Goal: Entertainment & Leisure: Consume media (video, audio)

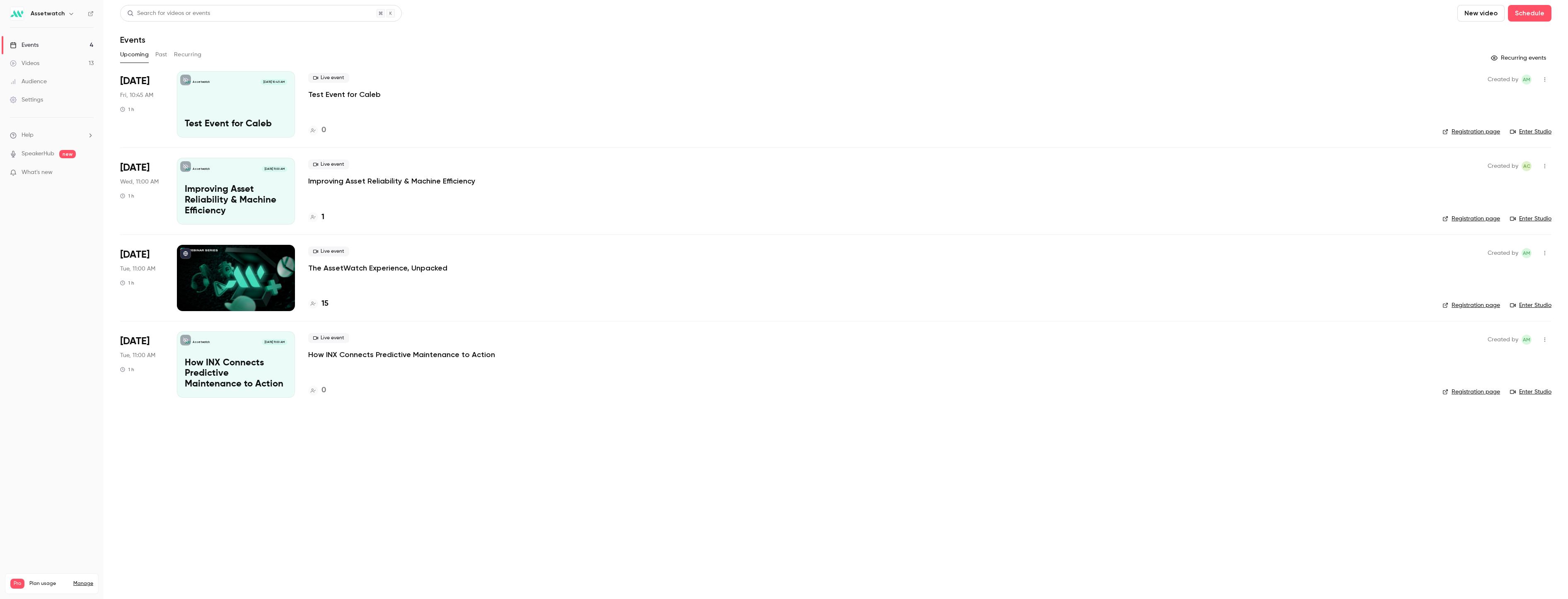
click at [39, 66] on div "Videos" at bounding box center [24, 63] width 29 height 9
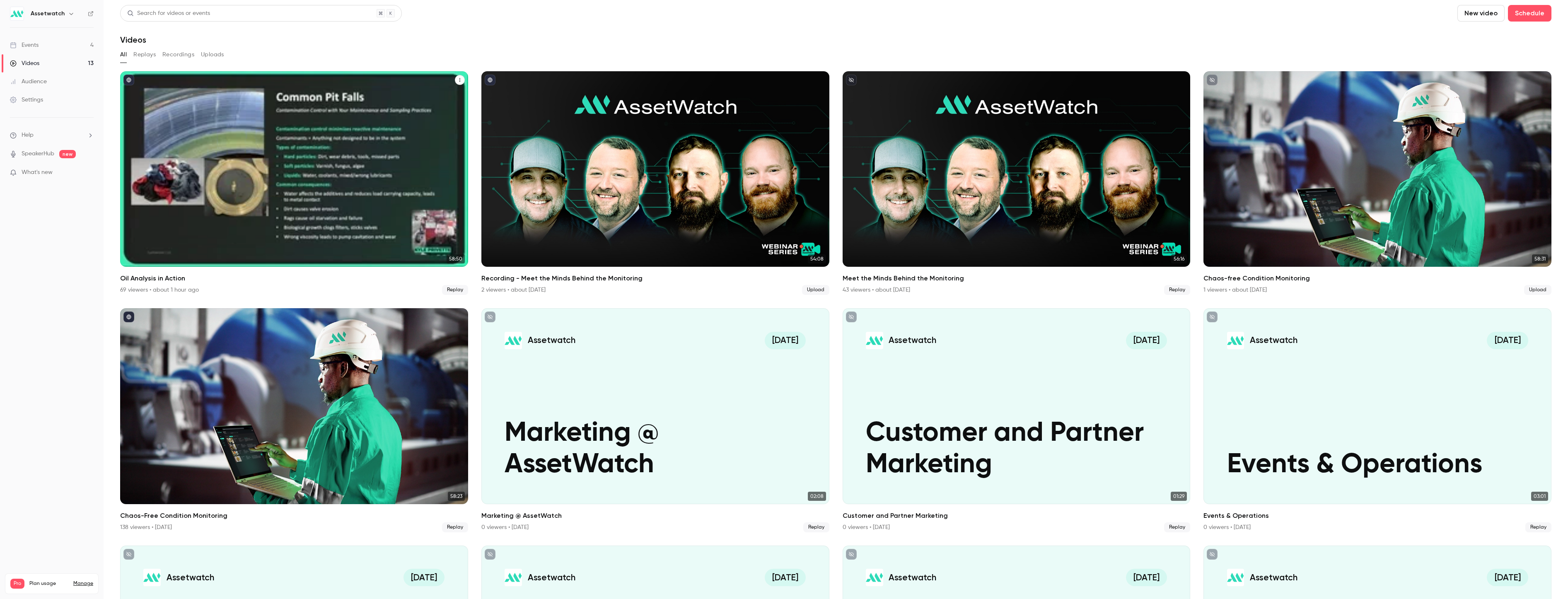
click at [457, 81] on icon "Oil Analysis in Action" at bounding box center [460, 80] width 5 height 5
click at [252, 191] on div at bounding box center [784, 300] width 1568 height 599
click at [167, 234] on div "Oil Analysis in Action" at bounding box center [294, 169] width 348 height 195
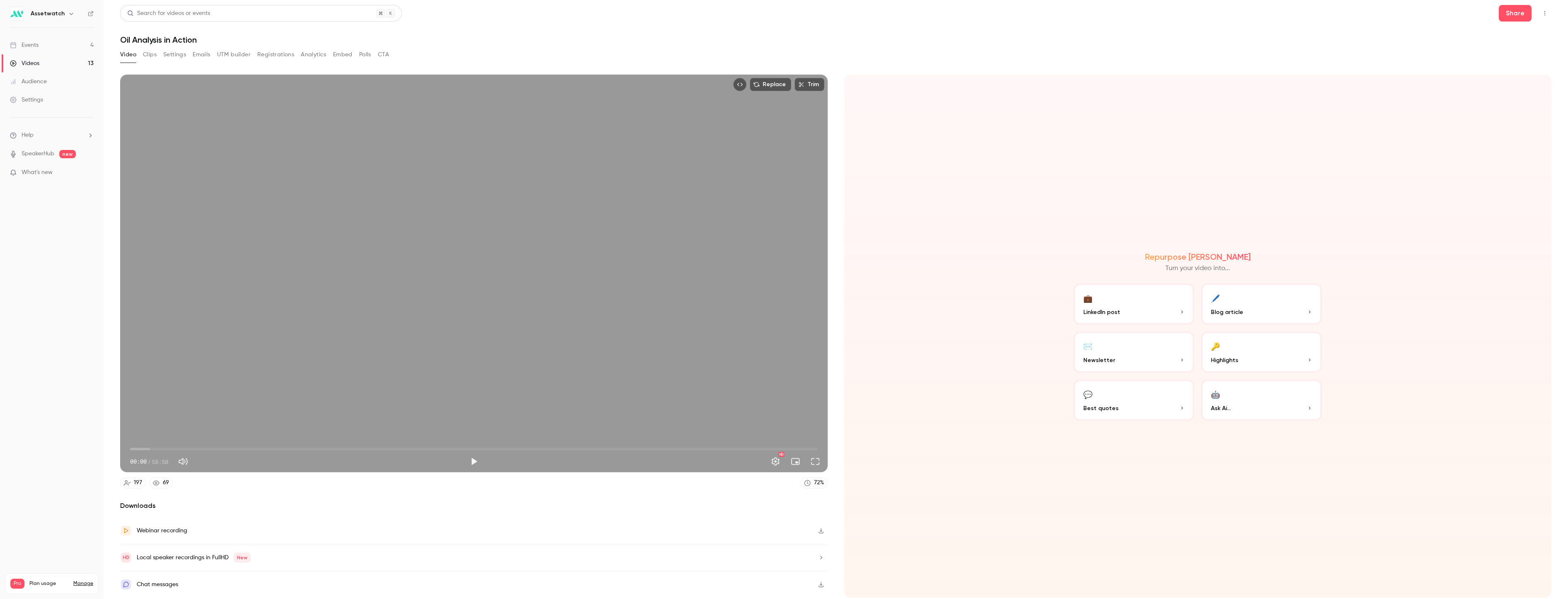
click at [819, 528] on icon "button" at bounding box center [821, 531] width 7 height 6
